Goal: Contribute content: Add original content to the website for others to see

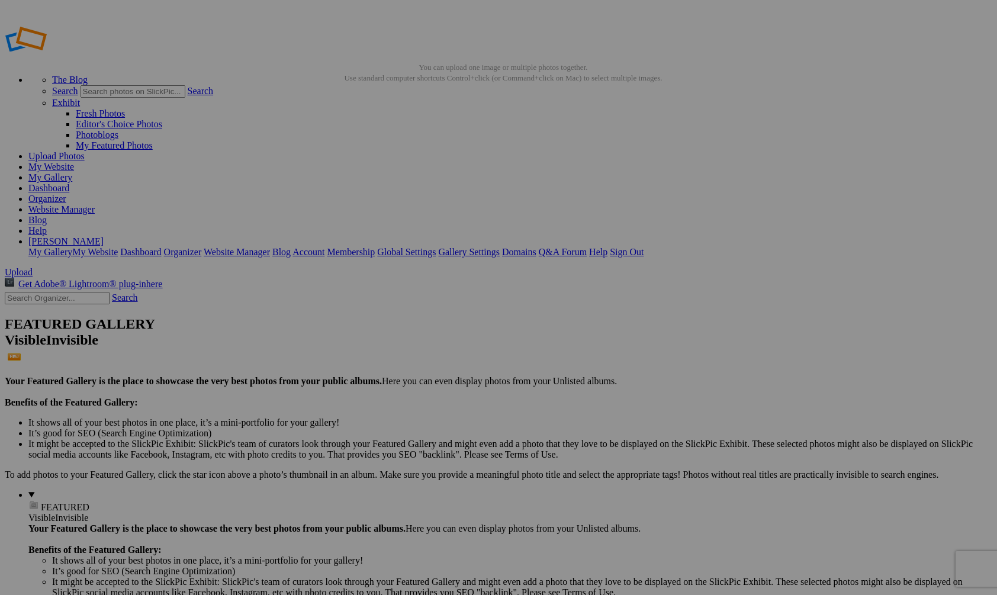
click at [66, 194] on link "Organizer" at bounding box center [47, 199] width 38 height 10
type input "[PERSON_NAME] 10 Pictures"
click at [392, 357] on span "Create" at bounding box center [380, 362] width 25 height 10
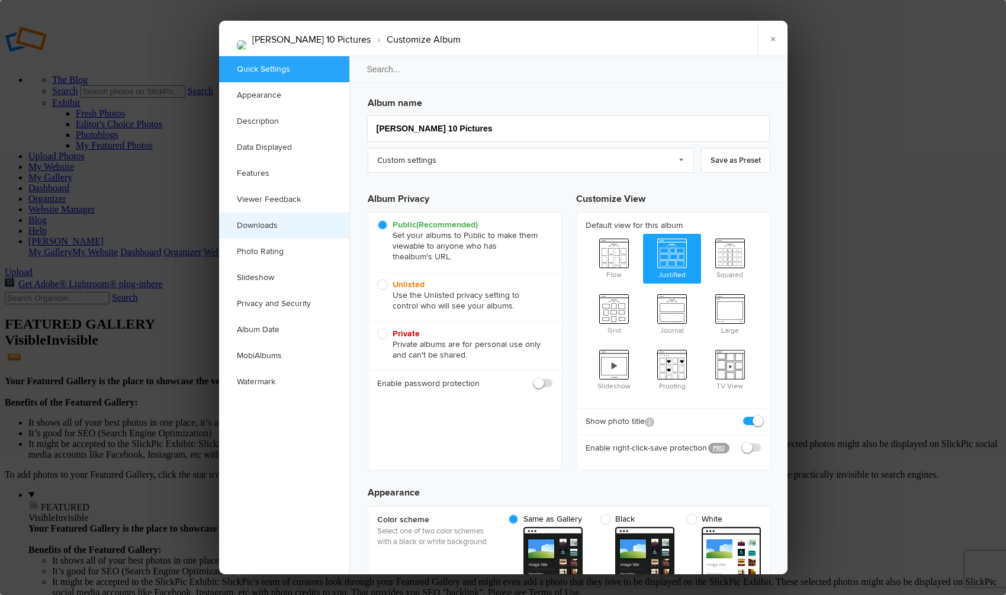
click at [281, 221] on link "Downloads" at bounding box center [284, 225] width 130 height 26
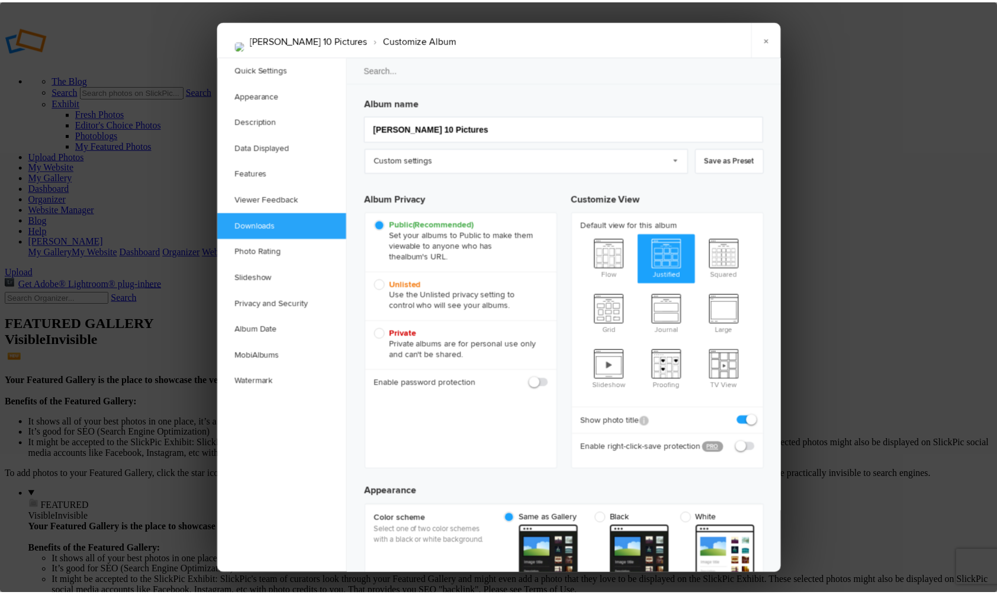
scroll to position [1835, 0]
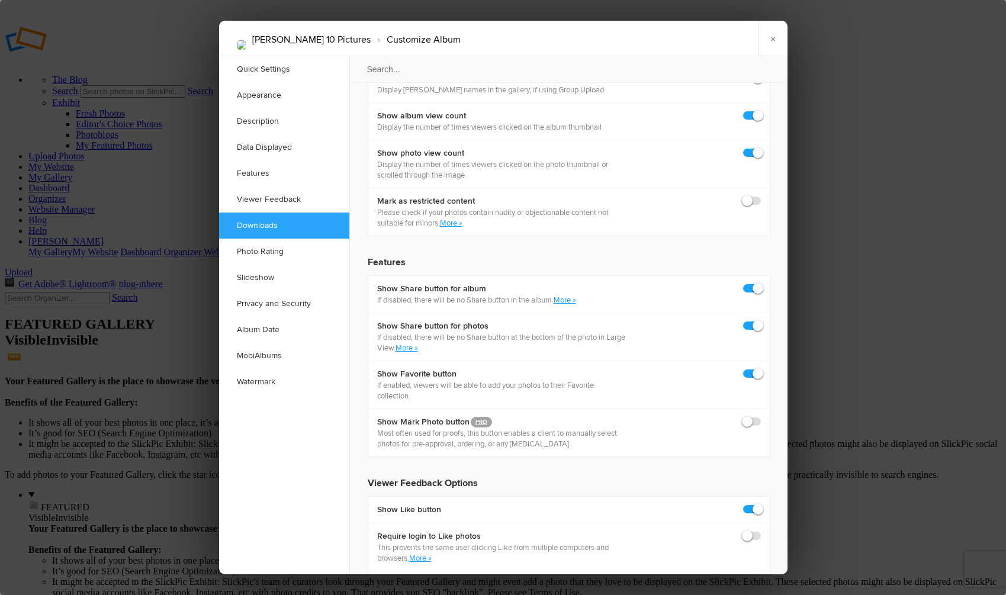
click at [771, 40] on link "×" at bounding box center [773, 39] width 30 height 36
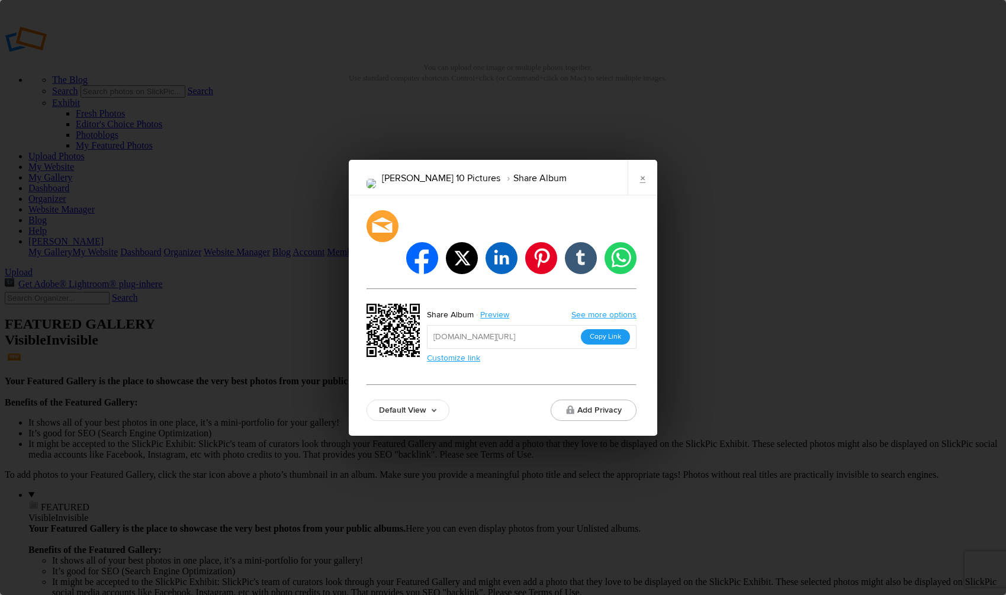
click at [603, 329] on button "Copy Link" at bounding box center [605, 336] width 49 height 15
click at [644, 192] on link "×" at bounding box center [642, 178] width 30 height 36
